Goal: Check status

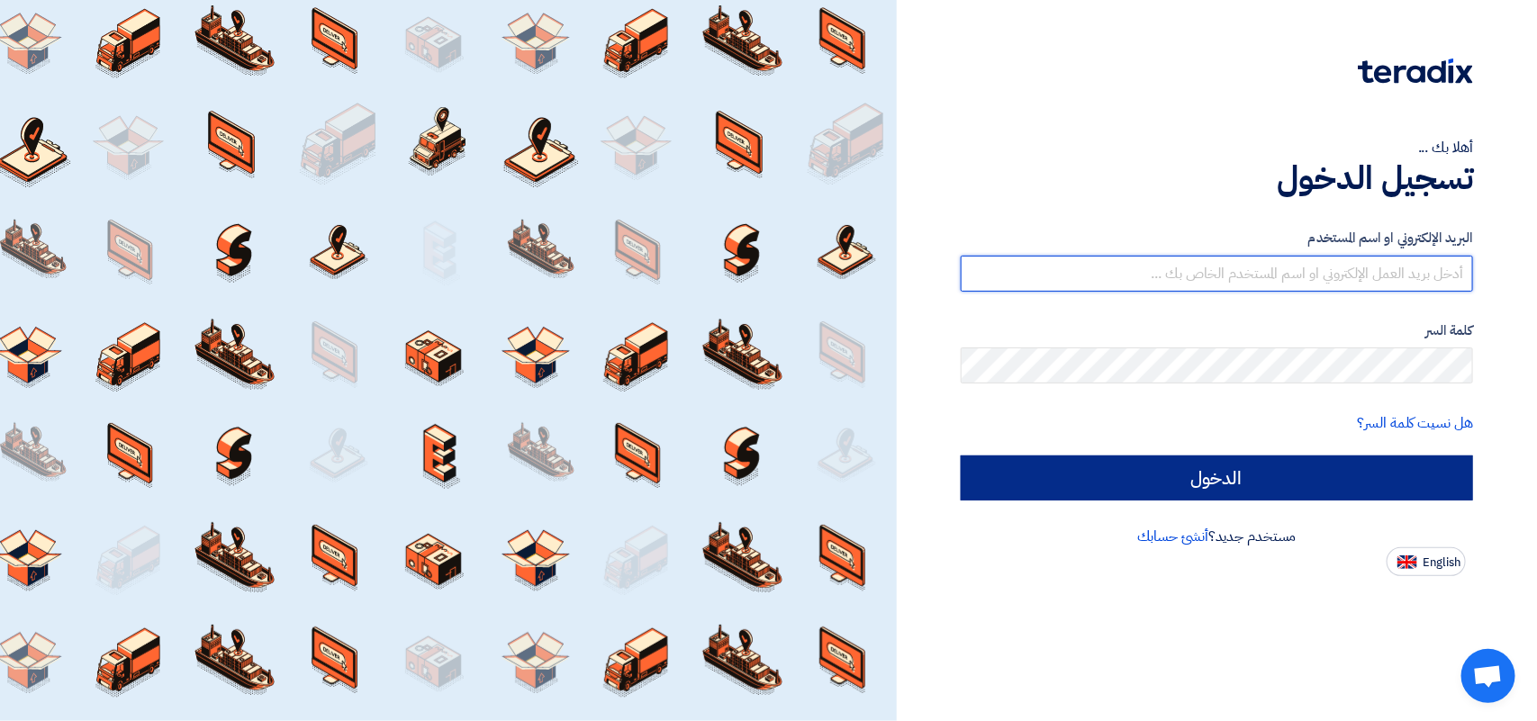
type input "[PERSON_NAME][EMAIL_ADDRESS][DOMAIN_NAME]"
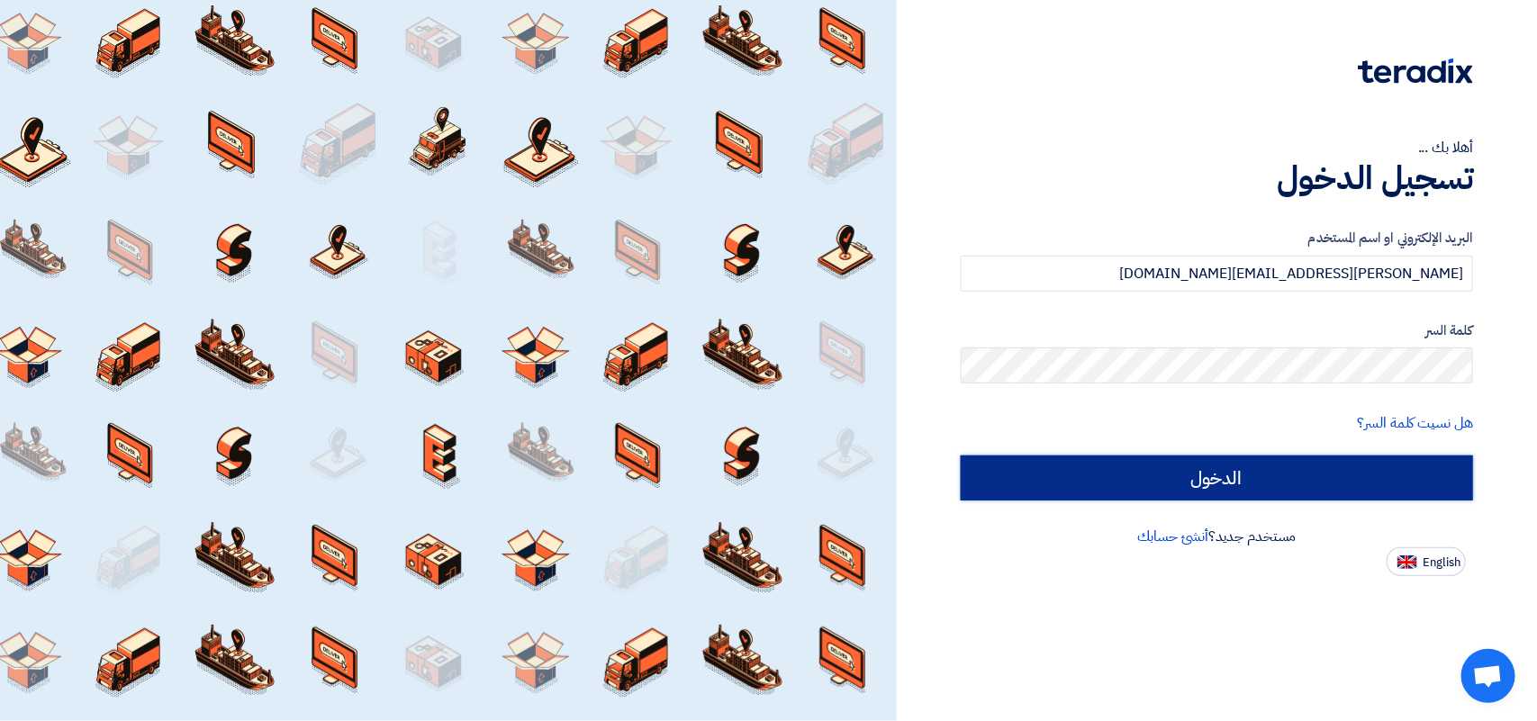
click at [1319, 497] on input "الدخول" at bounding box center [1217, 478] width 512 height 45
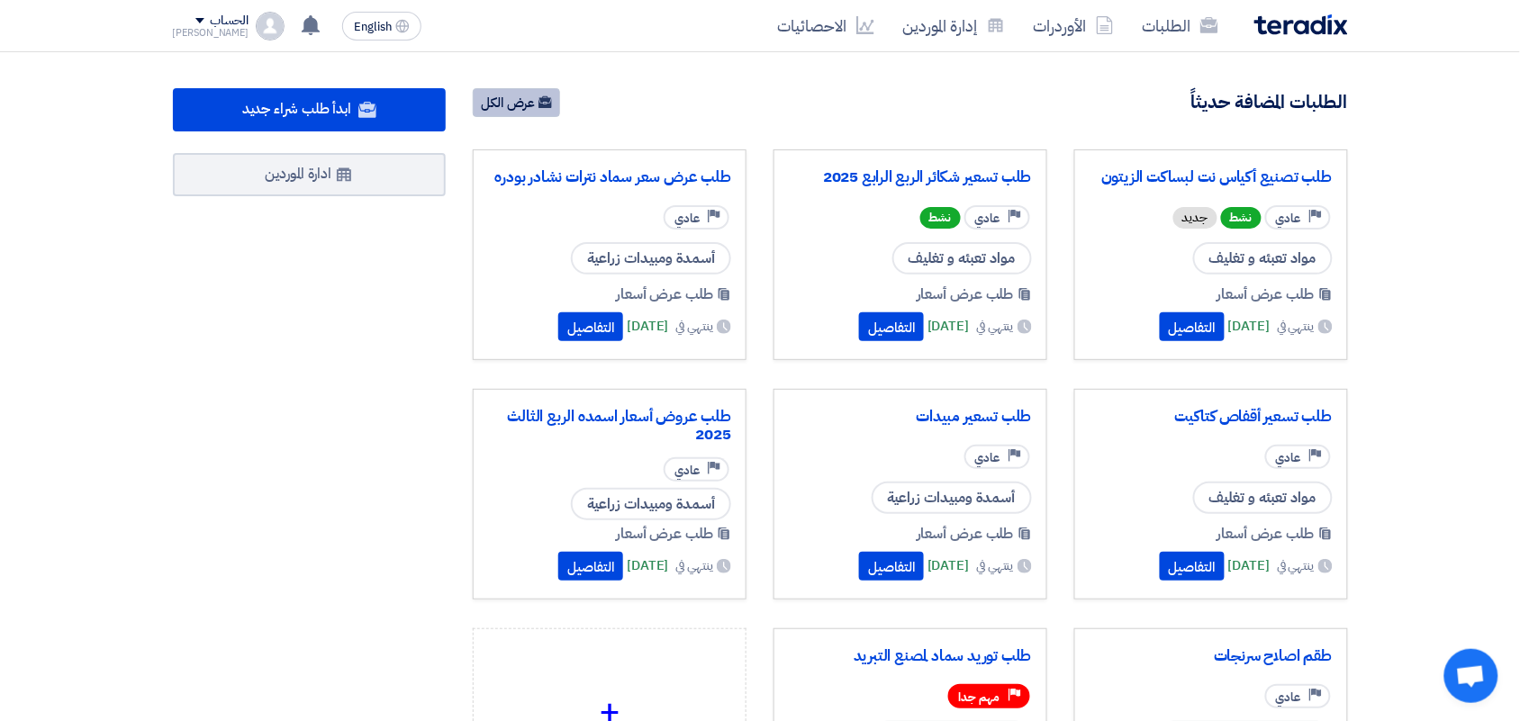
click at [542, 95] on icon at bounding box center [545, 102] width 14 height 14
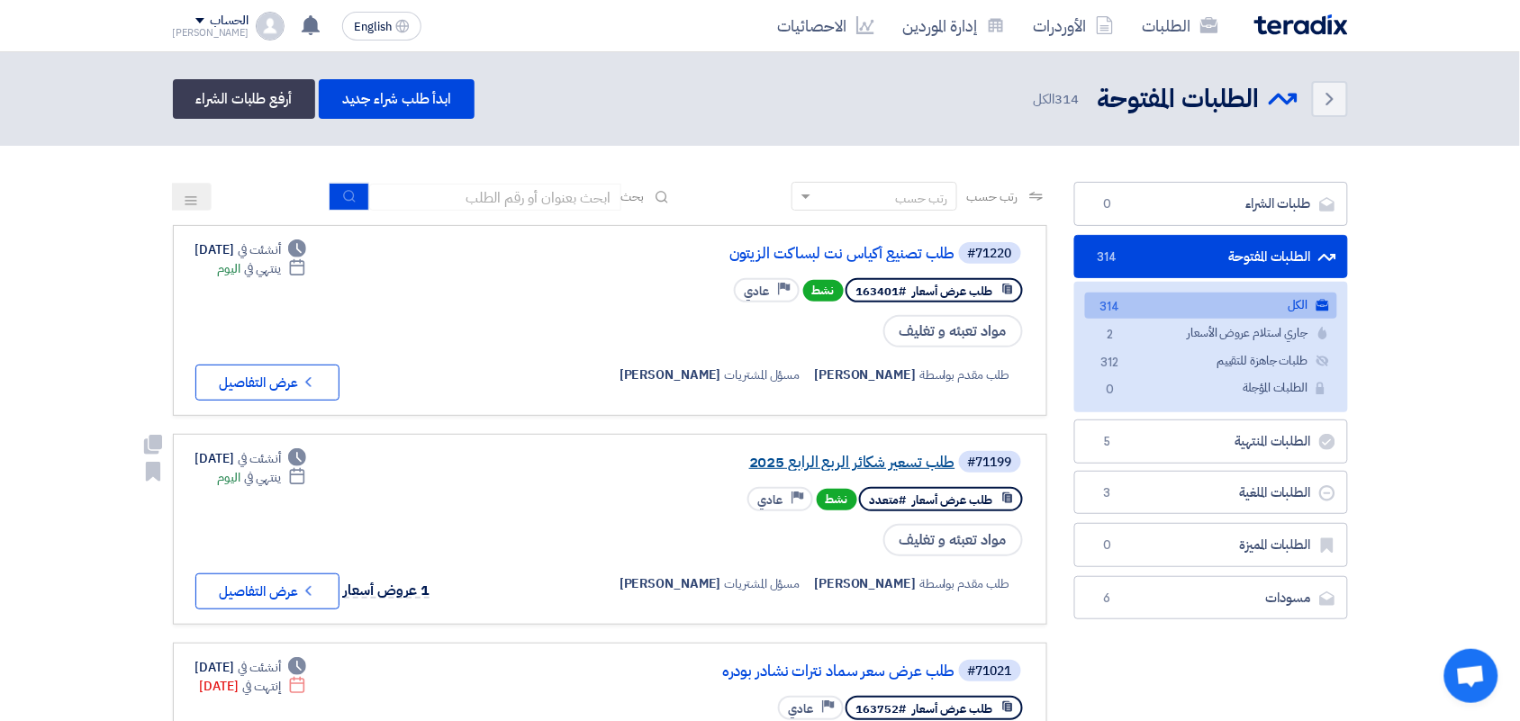
click at [874, 464] on link "طلب تسعير شكائر الربع الرابع 2025" at bounding box center [775, 463] width 360 height 16
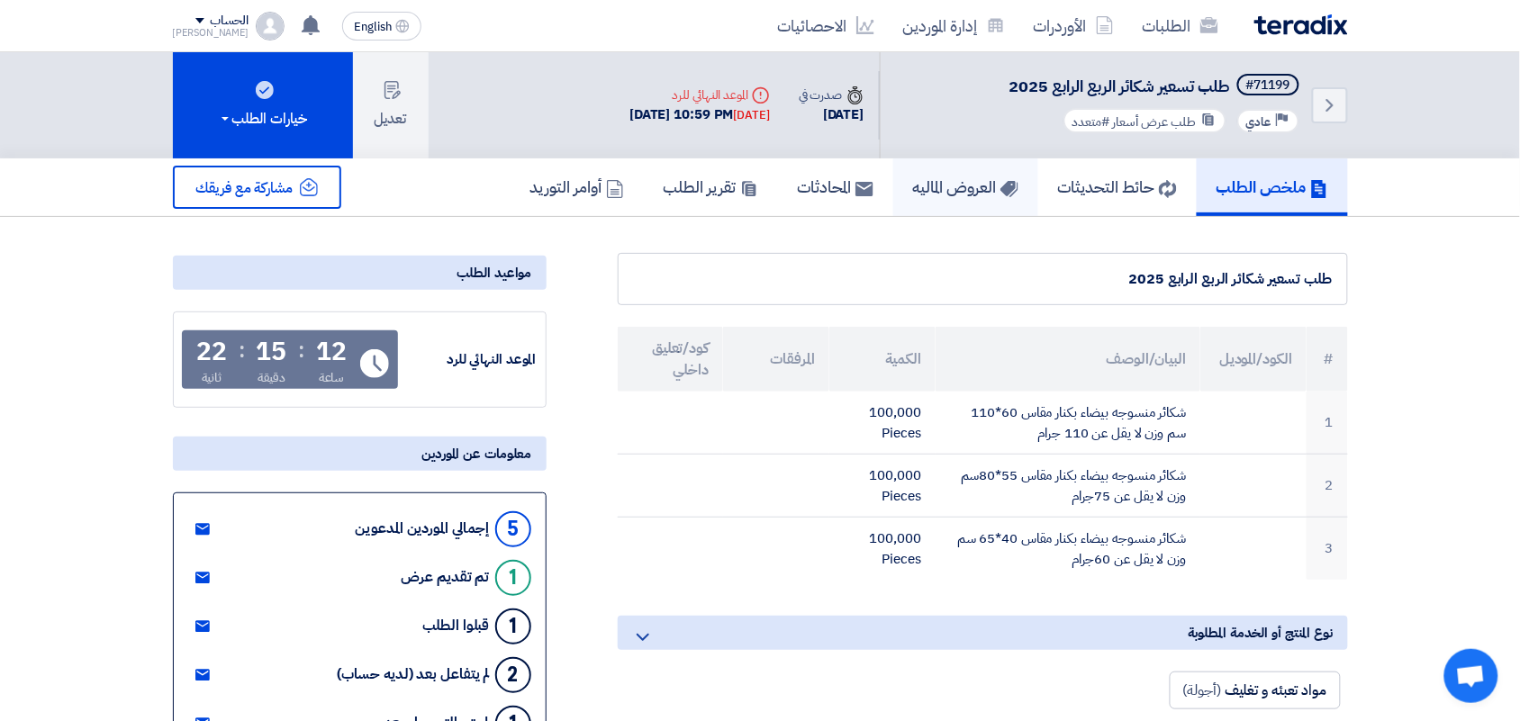
click at [929, 192] on h5 "العروض الماليه" at bounding box center [965, 186] width 105 height 21
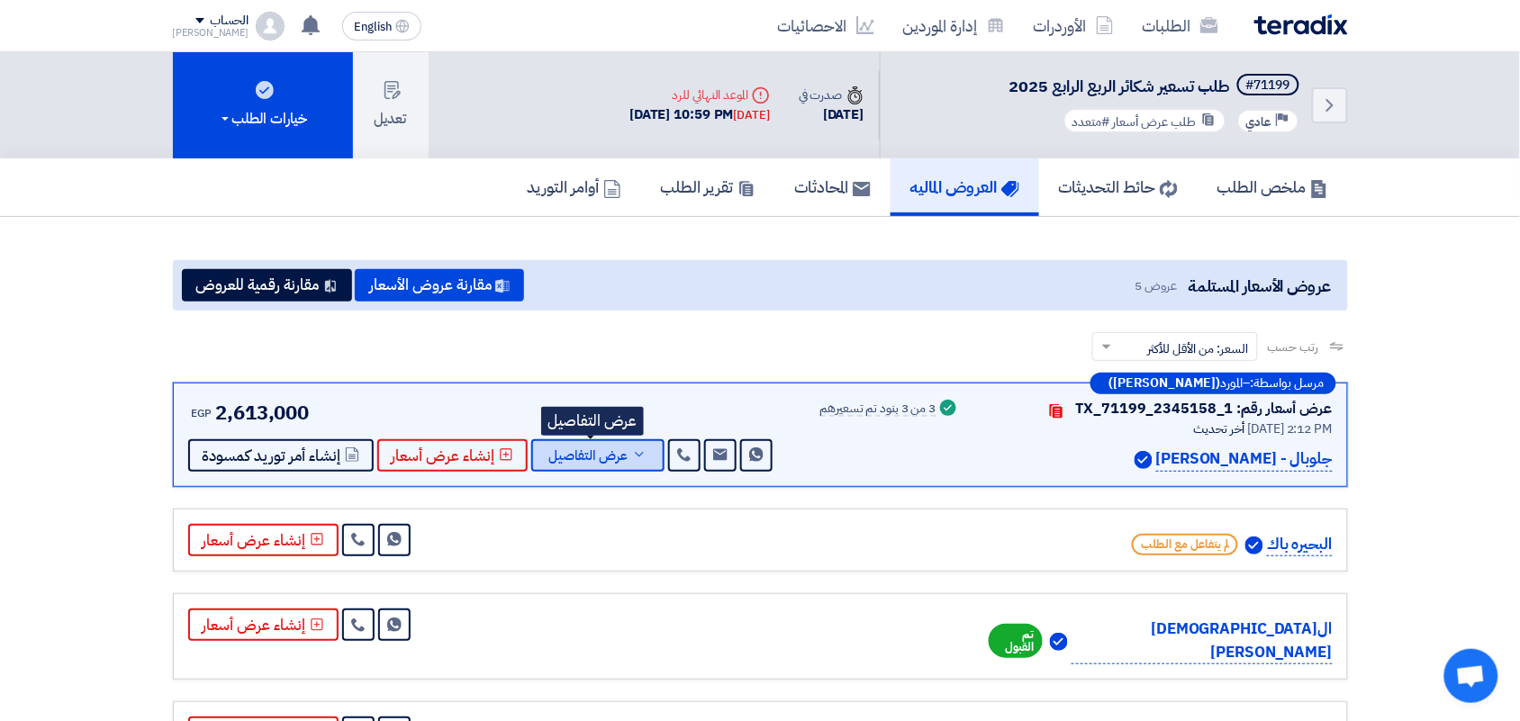
click at [632, 450] on icon at bounding box center [639, 454] width 14 height 14
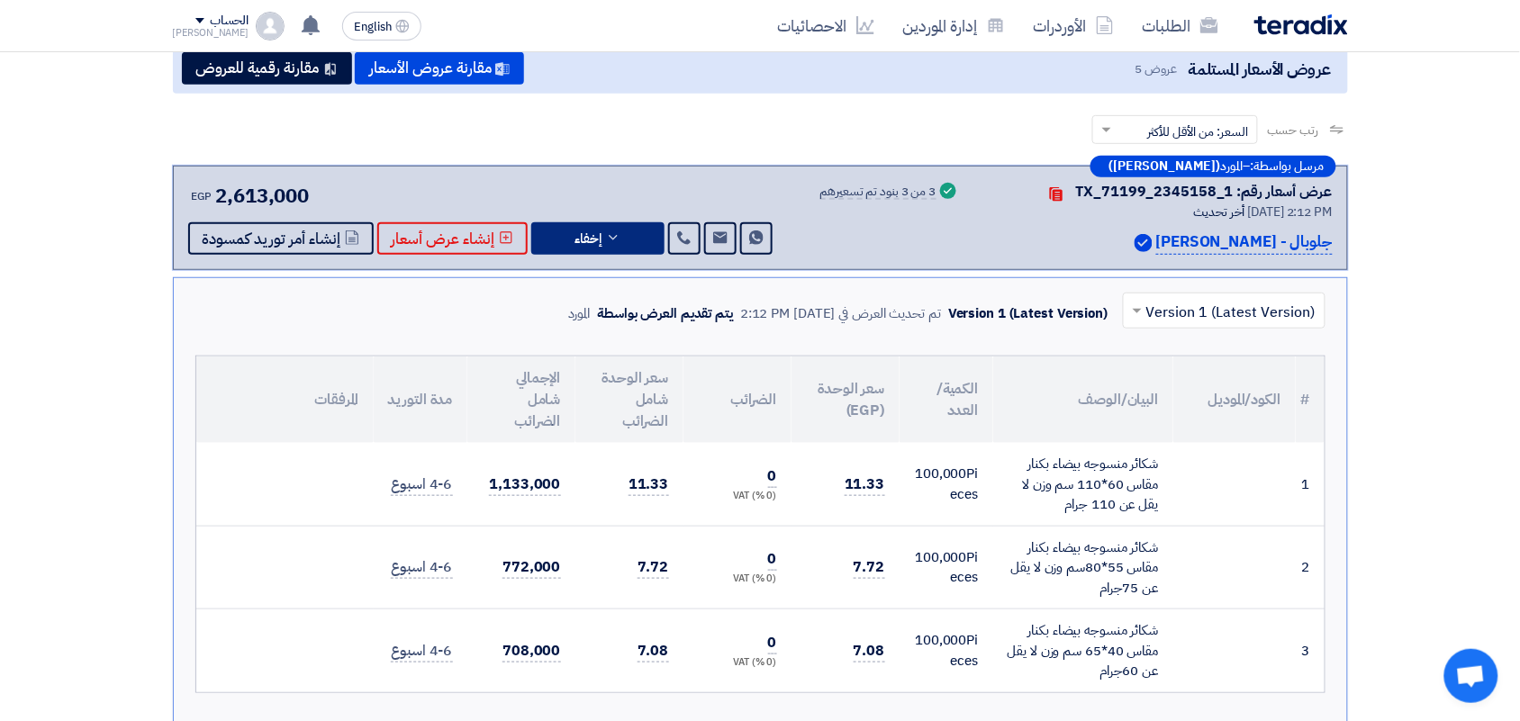
scroll to position [225, 0]
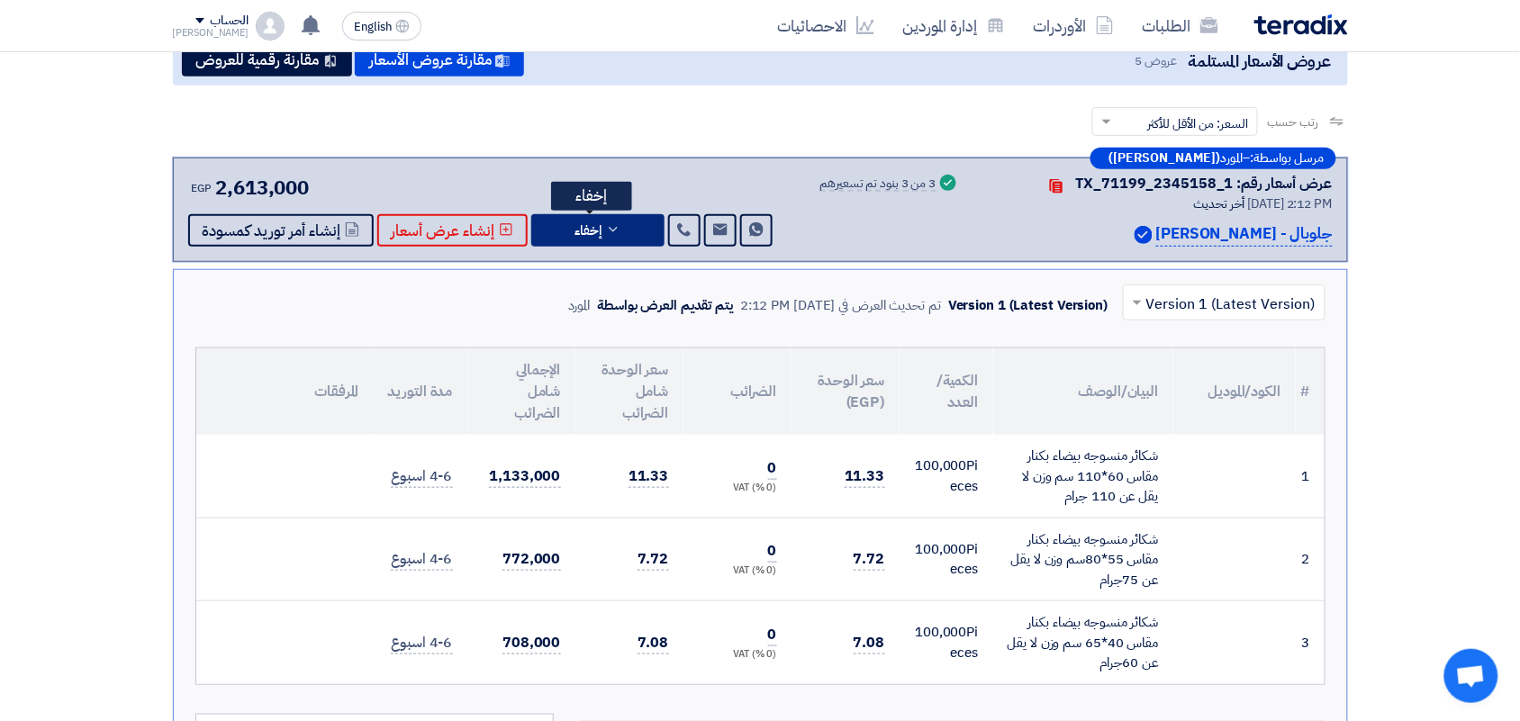
click at [576, 230] on span "إخفاء" at bounding box center [588, 231] width 27 height 14
